Goal: Information Seeking & Learning: Learn about a topic

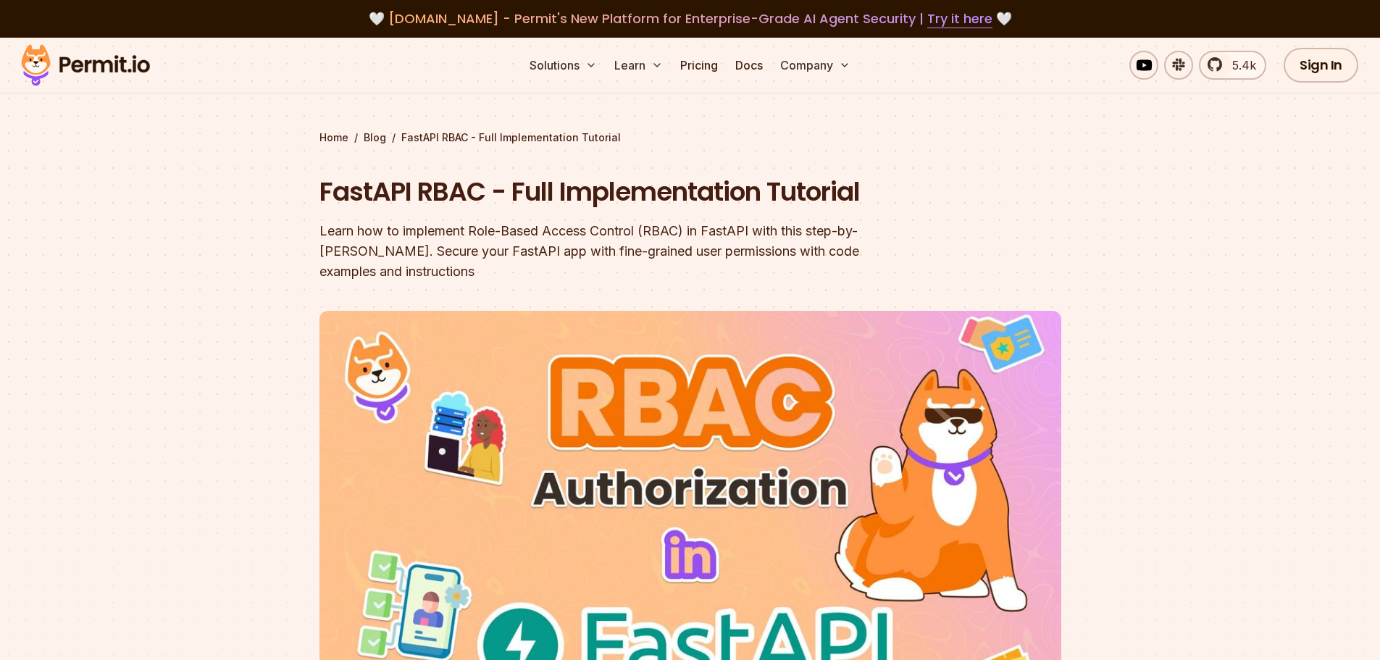
click at [1181, 330] on div at bounding box center [690, 580] width 1380 height 522
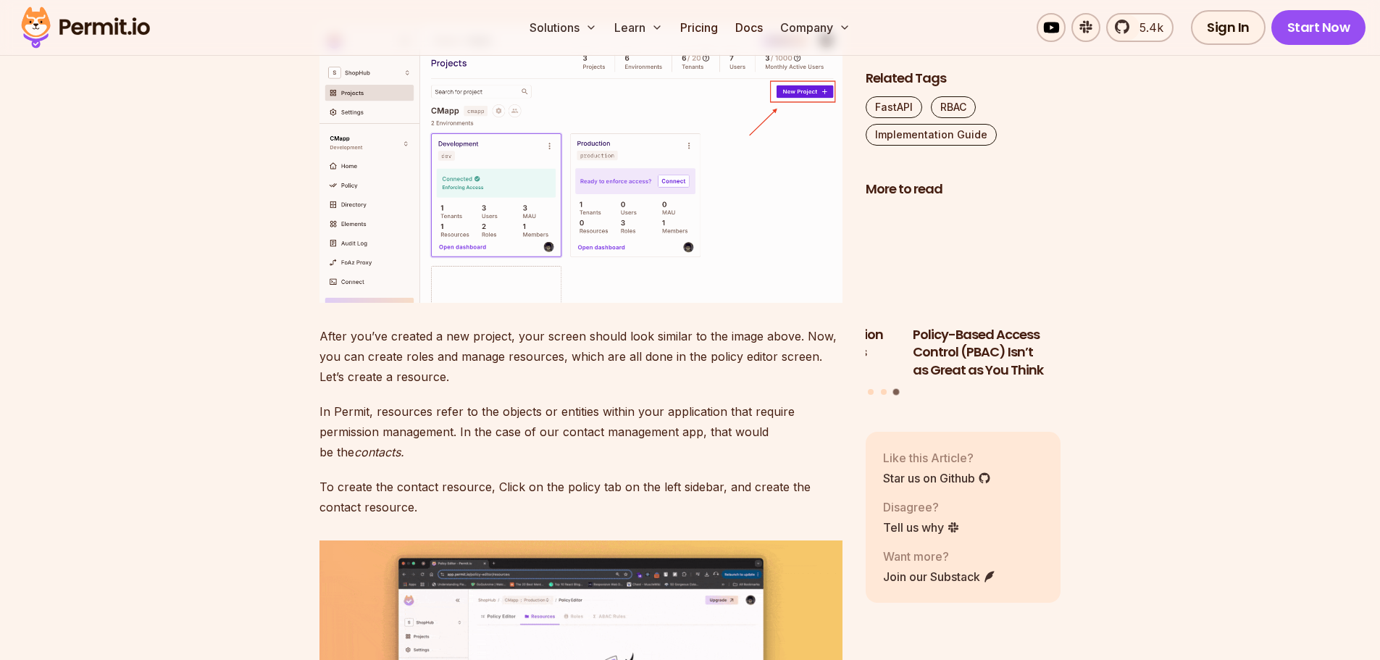
scroll to position [4073, 0]
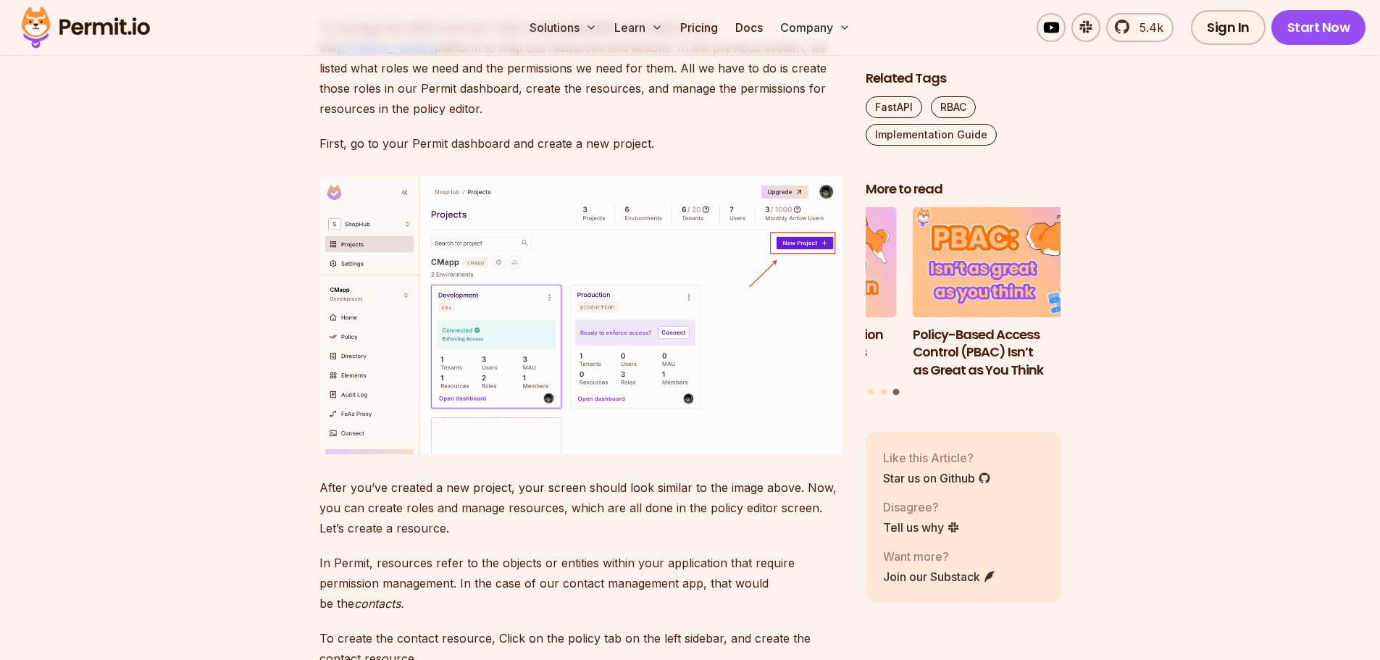
click at [434, 55] on link "Permit.io" at bounding box center [385, 48] width 97 height 14
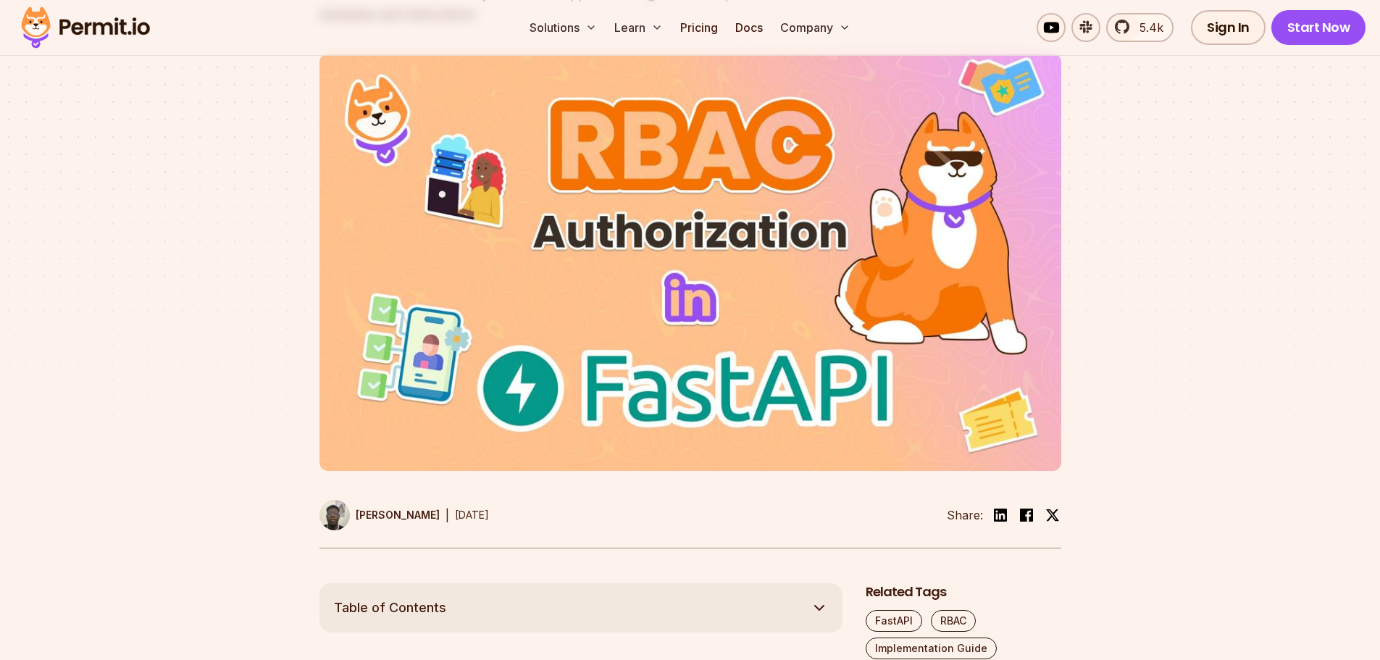
scroll to position [0, 0]
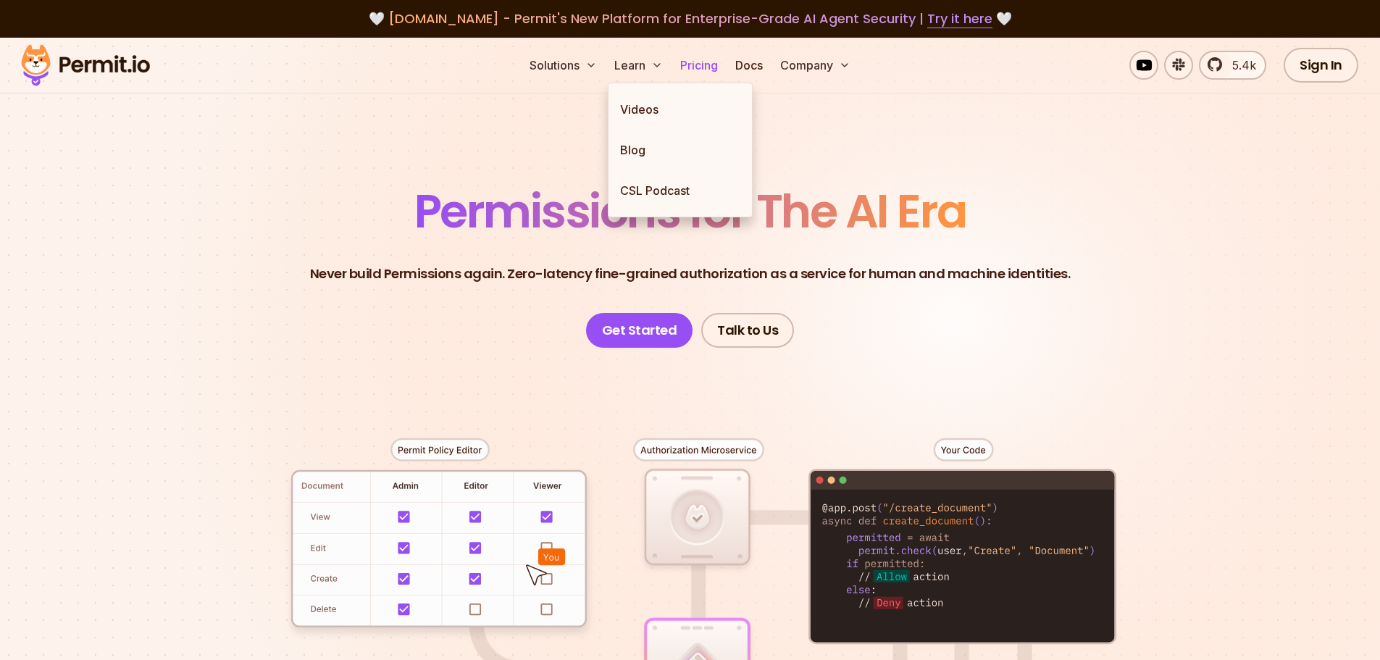
click at [695, 71] on link "Pricing" at bounding box center [699, 65] width 49 height 29
